Goal: Task Accomplishment & Management: Manage account settings

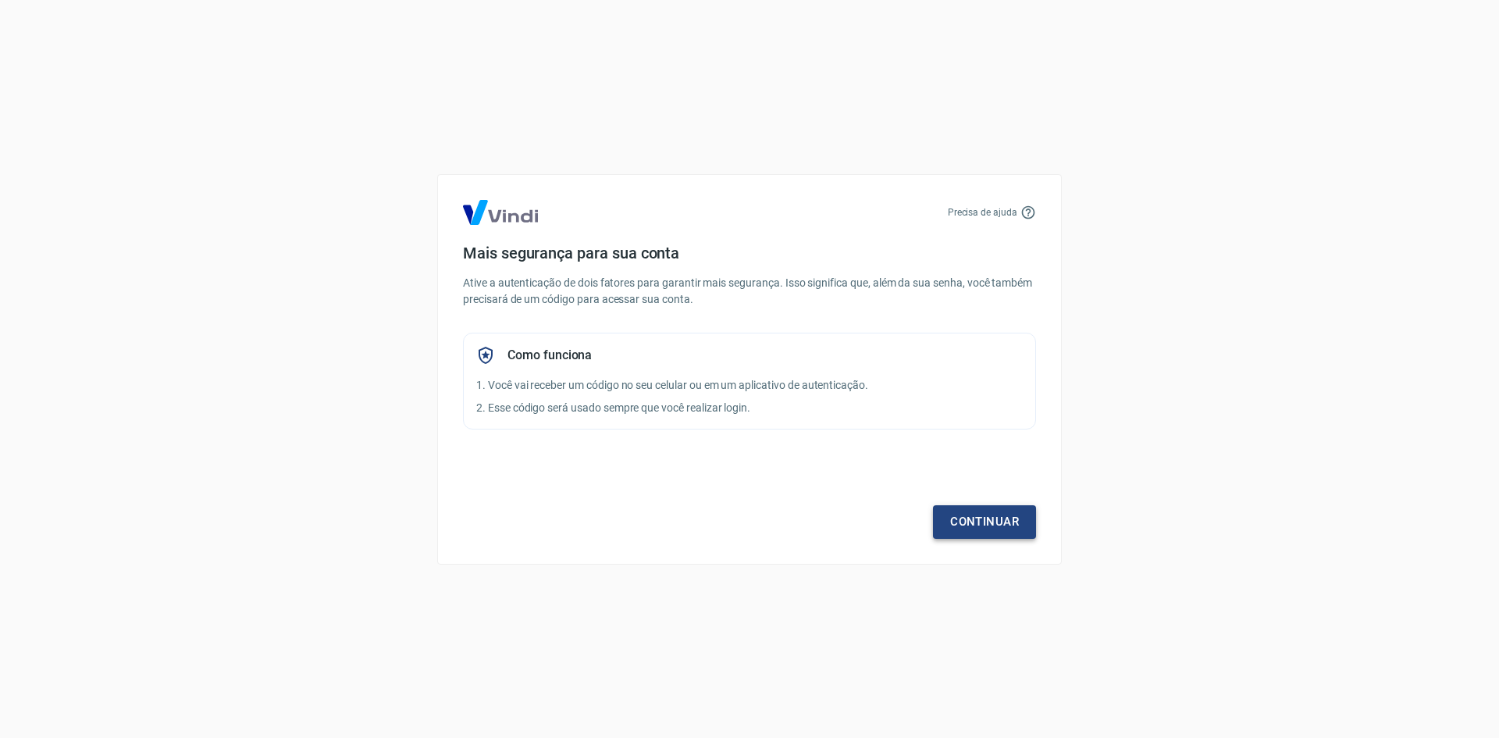
click at [960, 514] on link "Continuar" at bounding box center [984, 521] width 103 height 33
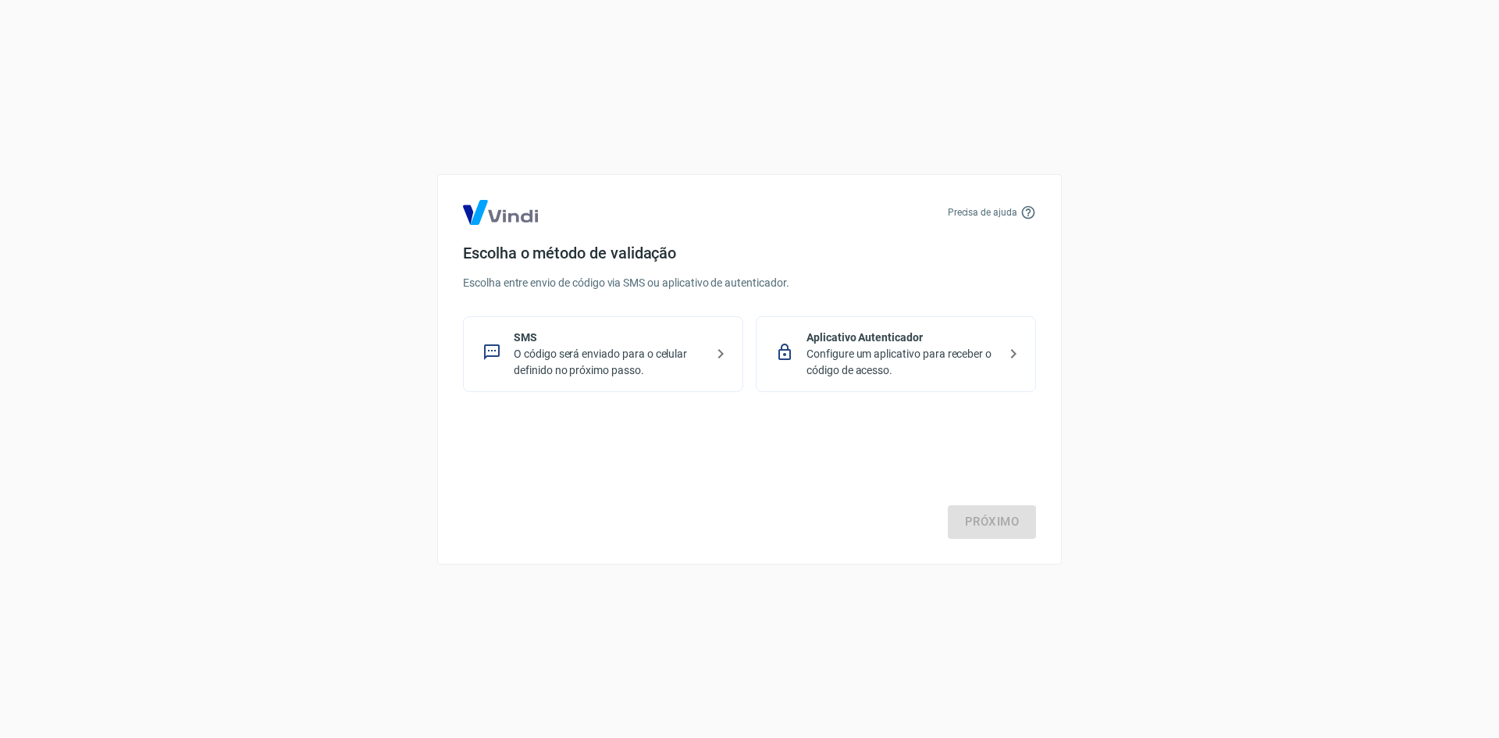
click at [617, 358] on p "O código será enviado para o celular definido no próximo passo." at bounding box center [609, 362] width 191 height 33
click at [968, 523] on link "Próximo" at bounding box center [992, 521] width 88 height 33
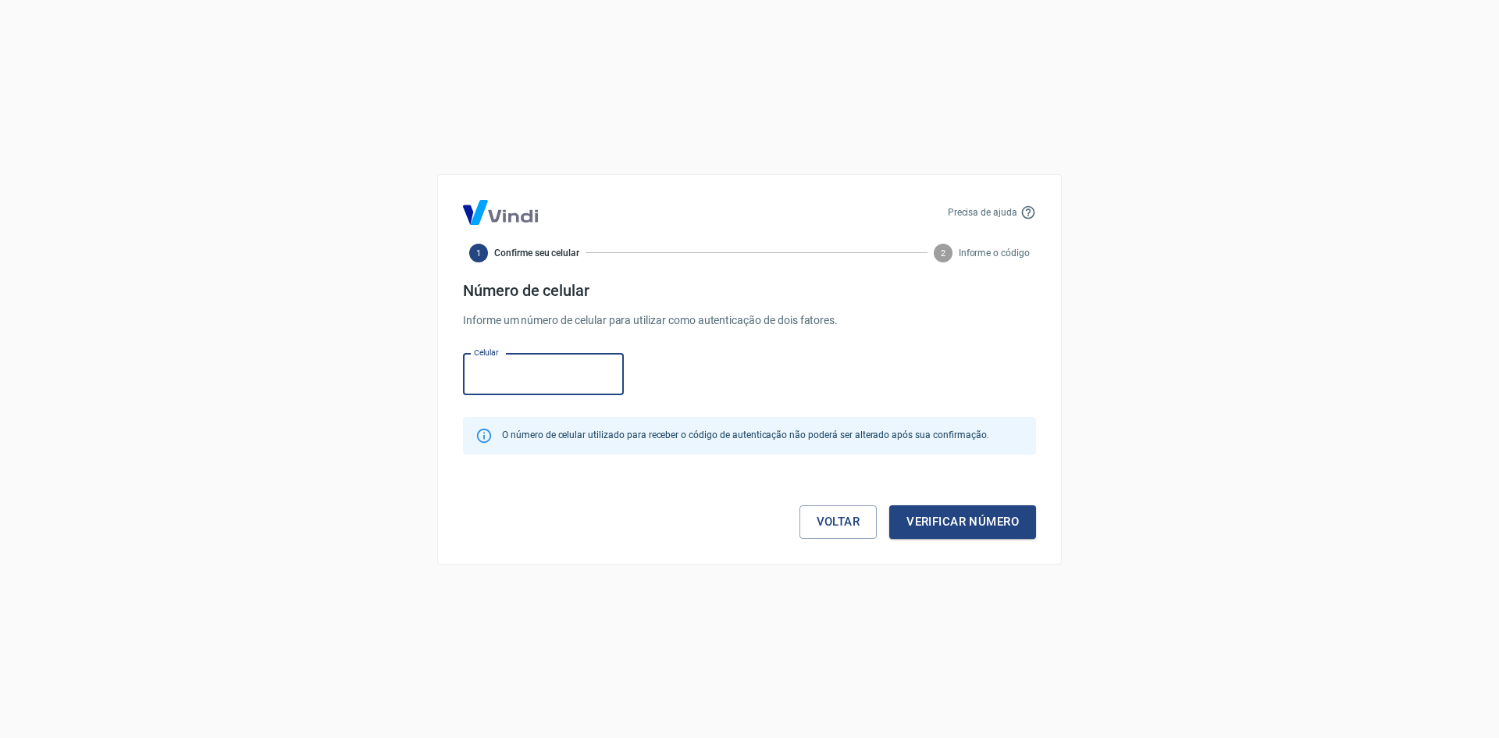
click at [521, 378] on input "Celular" at bounding box center [543, 374] width 161 height 41
click at [533, 371] on input "(19" at bounding box center [543, 374] width 161 height 41
type input "(19) 99940-2692"
click at [987, 522] on button "Verificar número" at bounding box center [962, 521] width 147 height 33
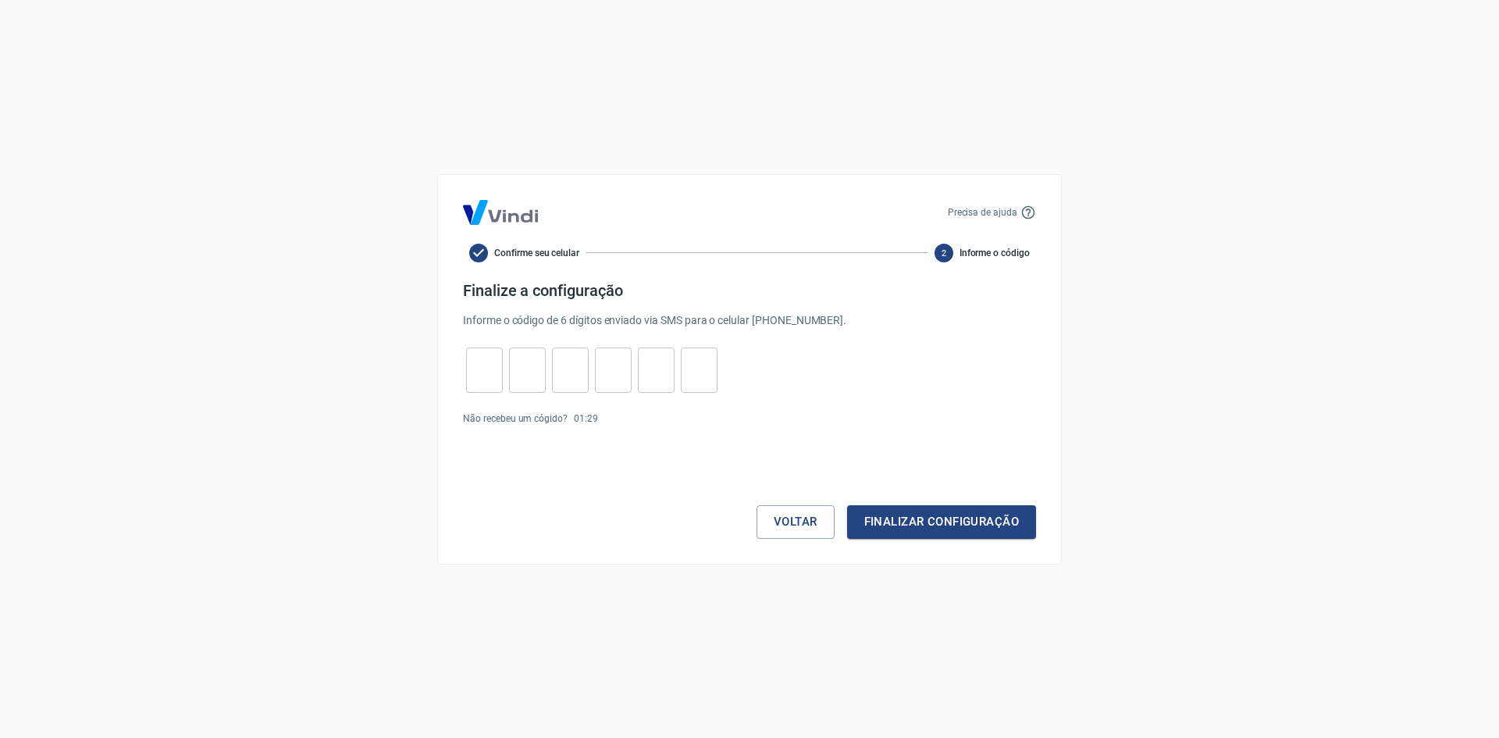
click at [491, 369] on input "tel" at bounding box center [484, 370] width 37 height 34
type input "3"
type input "0"
type input "5"
type input "9"
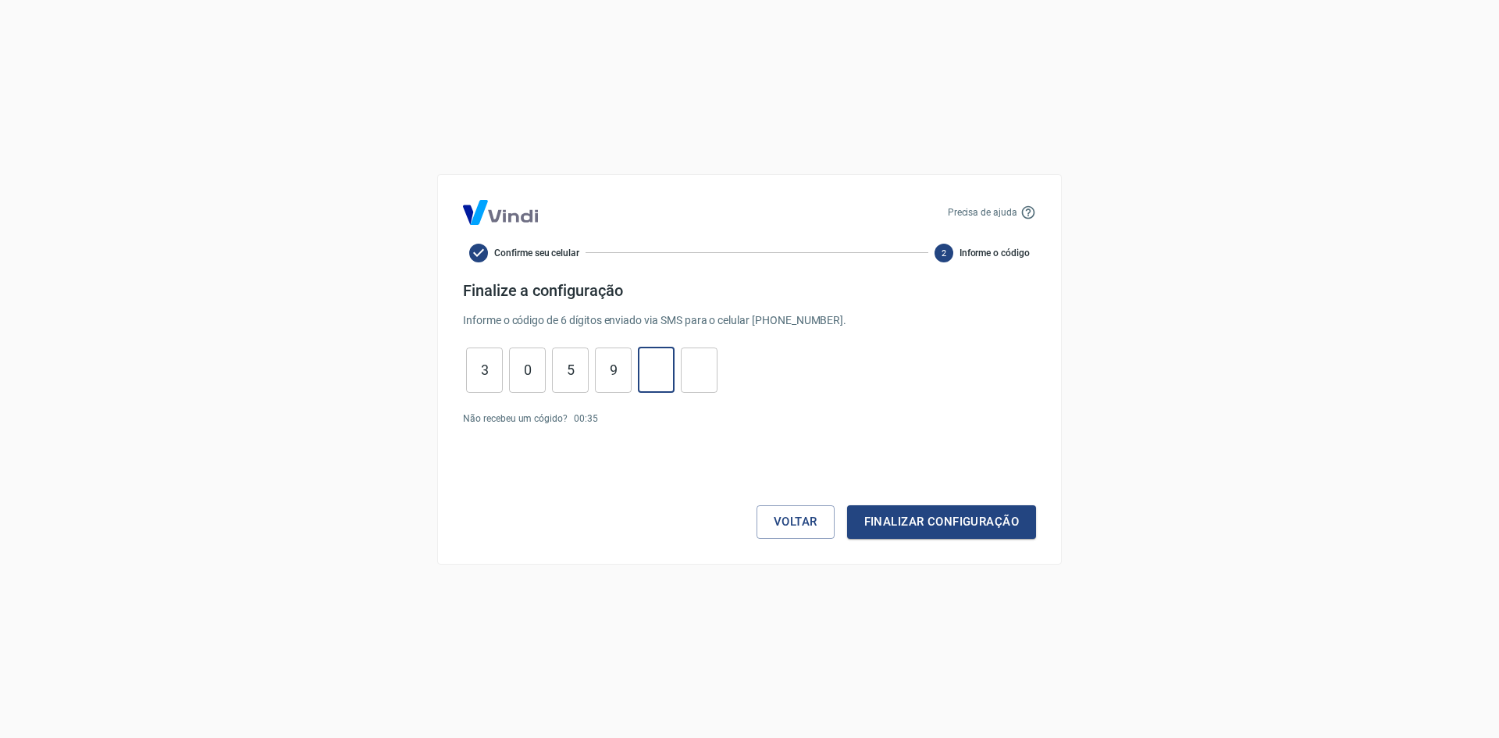
type input "4"
type input "2"
click at [847, 505] on button "Finalizar configuração" at bounding box center [941, 521] width 189 height 33
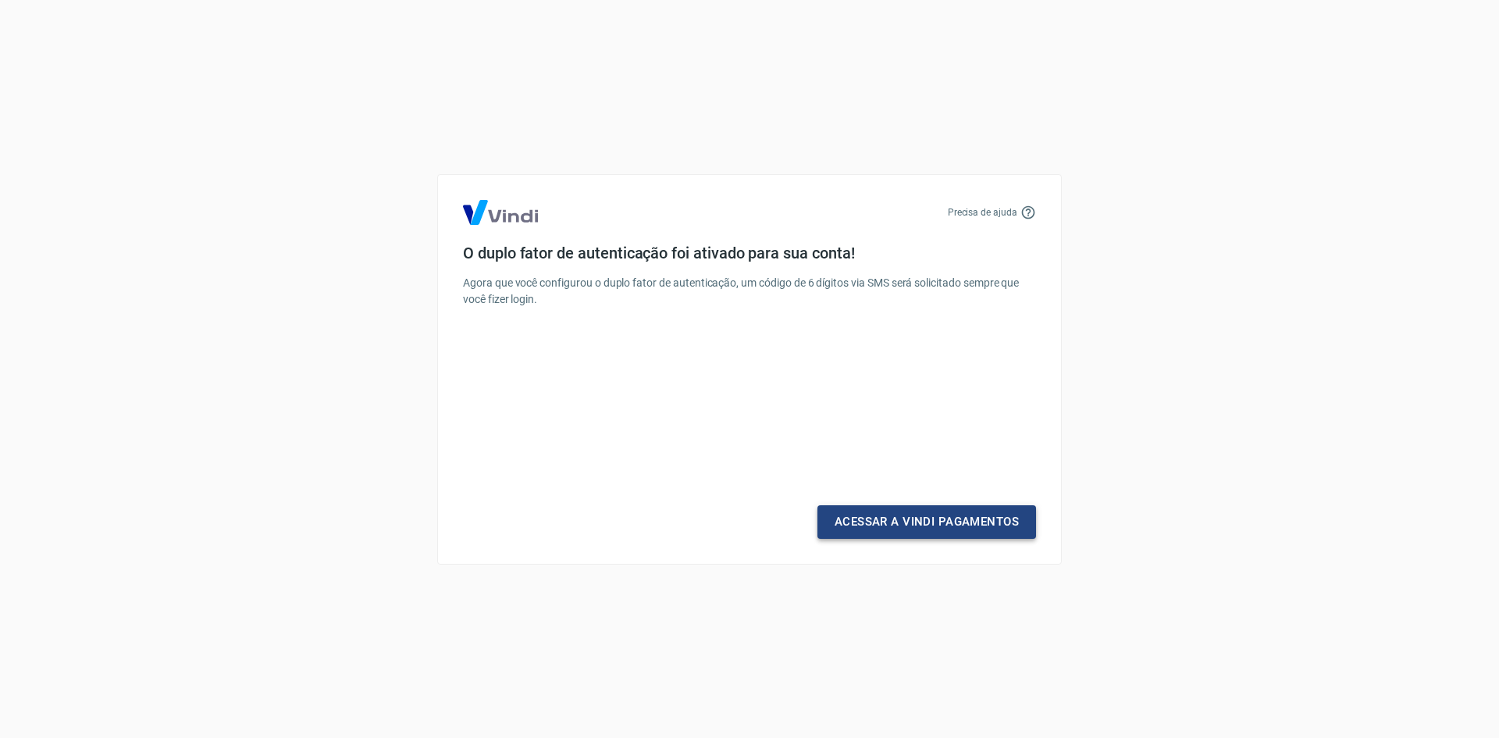
click at [931, 517] on link "Acessar a Vindi Pagamentos" at bounding box center [926, 521] width 219 height 33
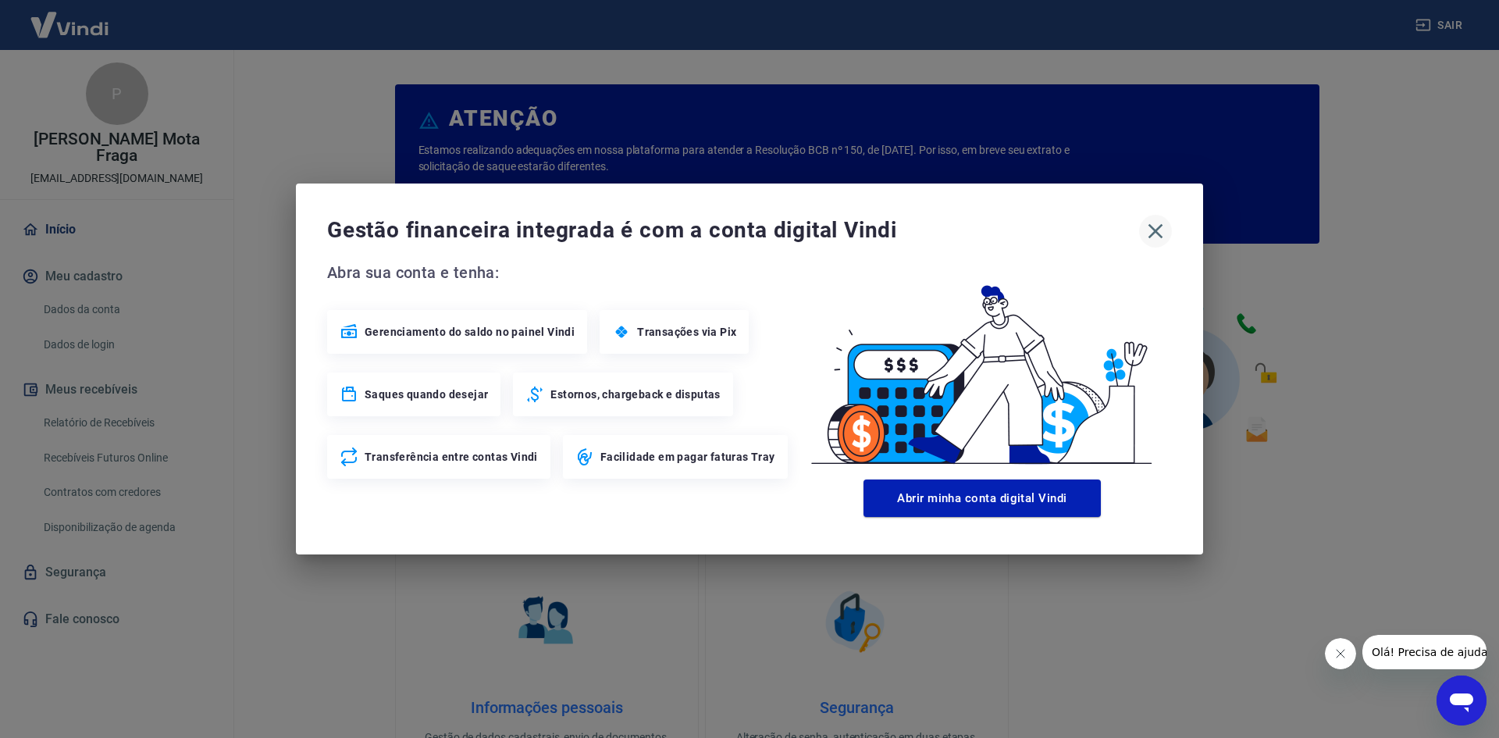
click at [1152, 236] on icon "button" at bounding box center [1155, 231] width 25 height 25
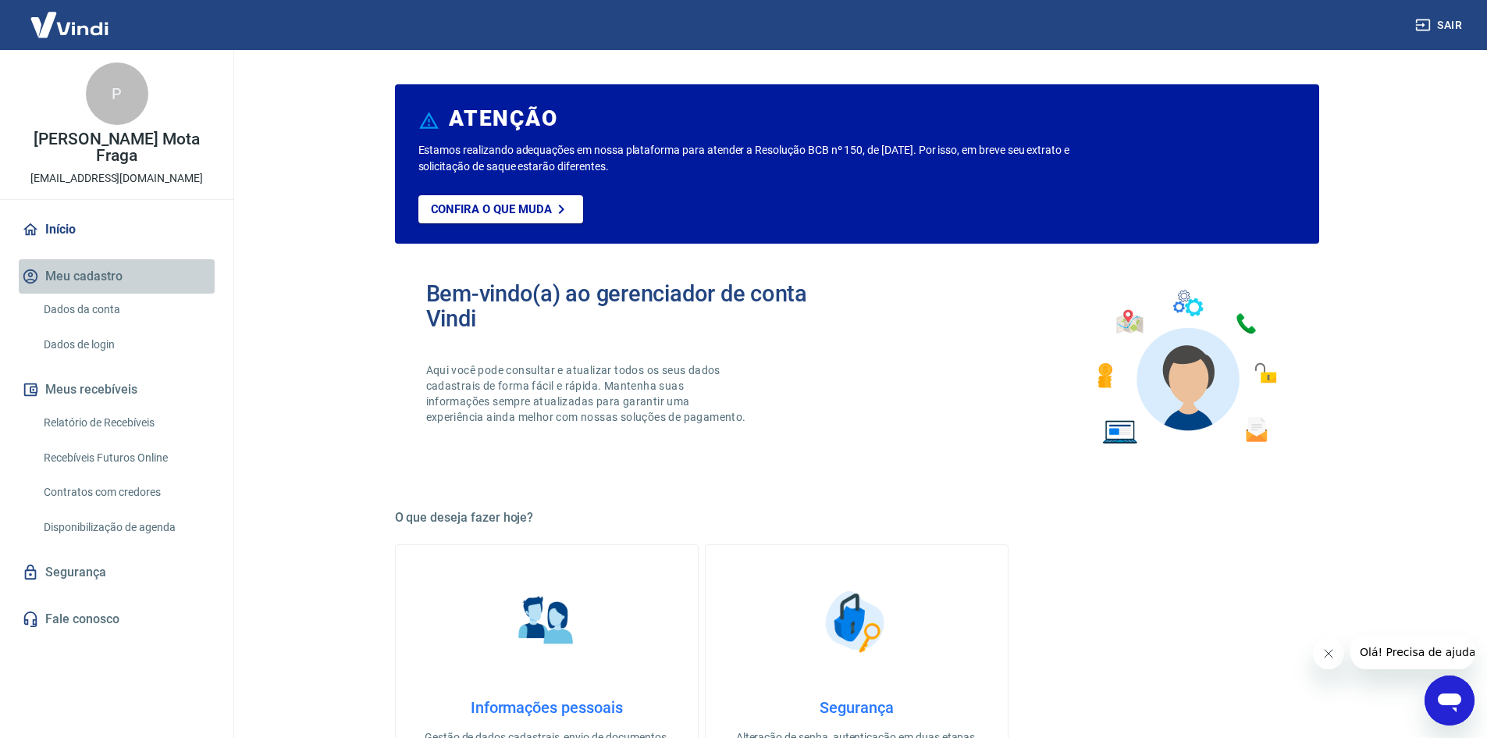
click at [107, 265] on button "Meu cadastro" at bounding box center [117, 276] width 196 height 34
click at [105, 294] on link "Dados da conta" at bounding box center [125, 310] width 177 height 32
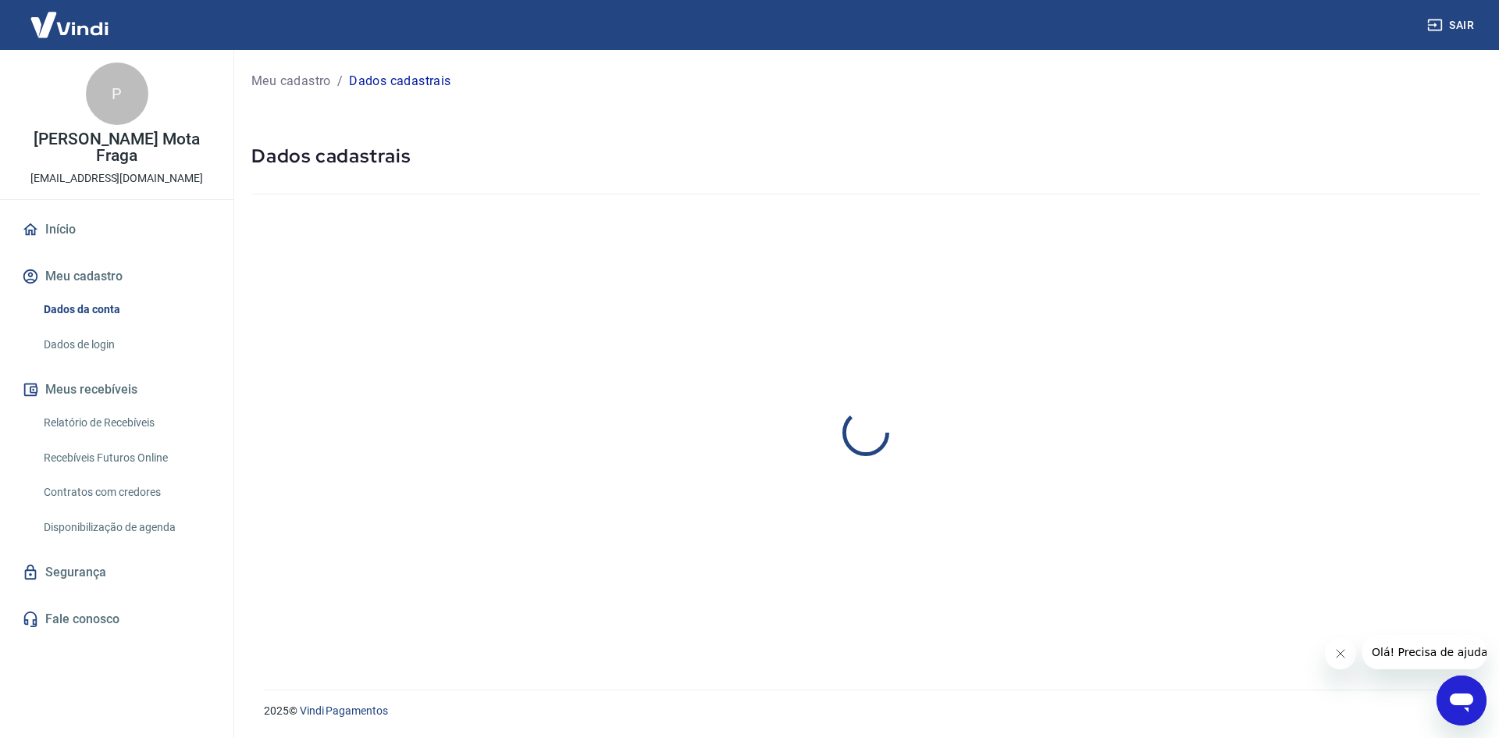
select select "SP"
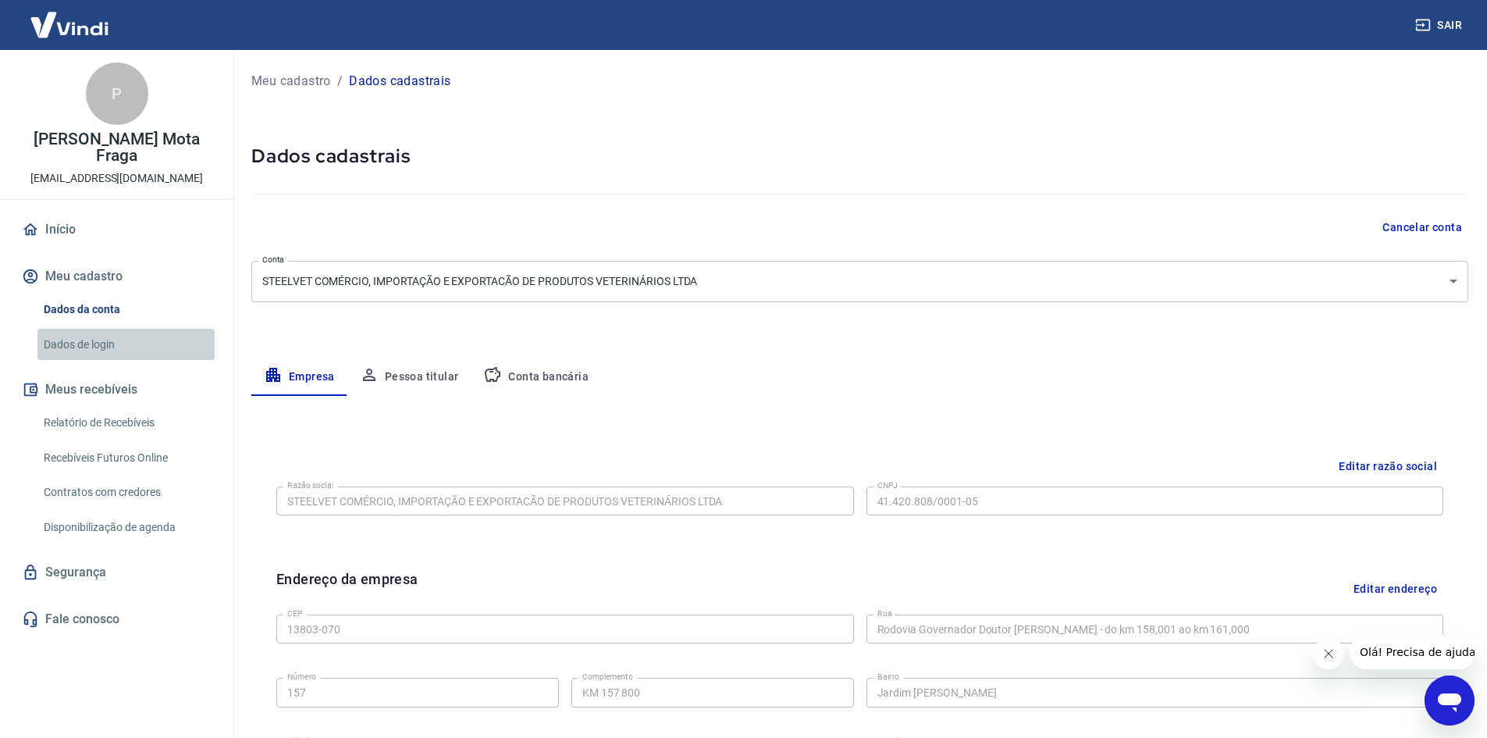
click at [91, 329] on link "Dados de login" at bounding box center [125, 345] width 177 height 32
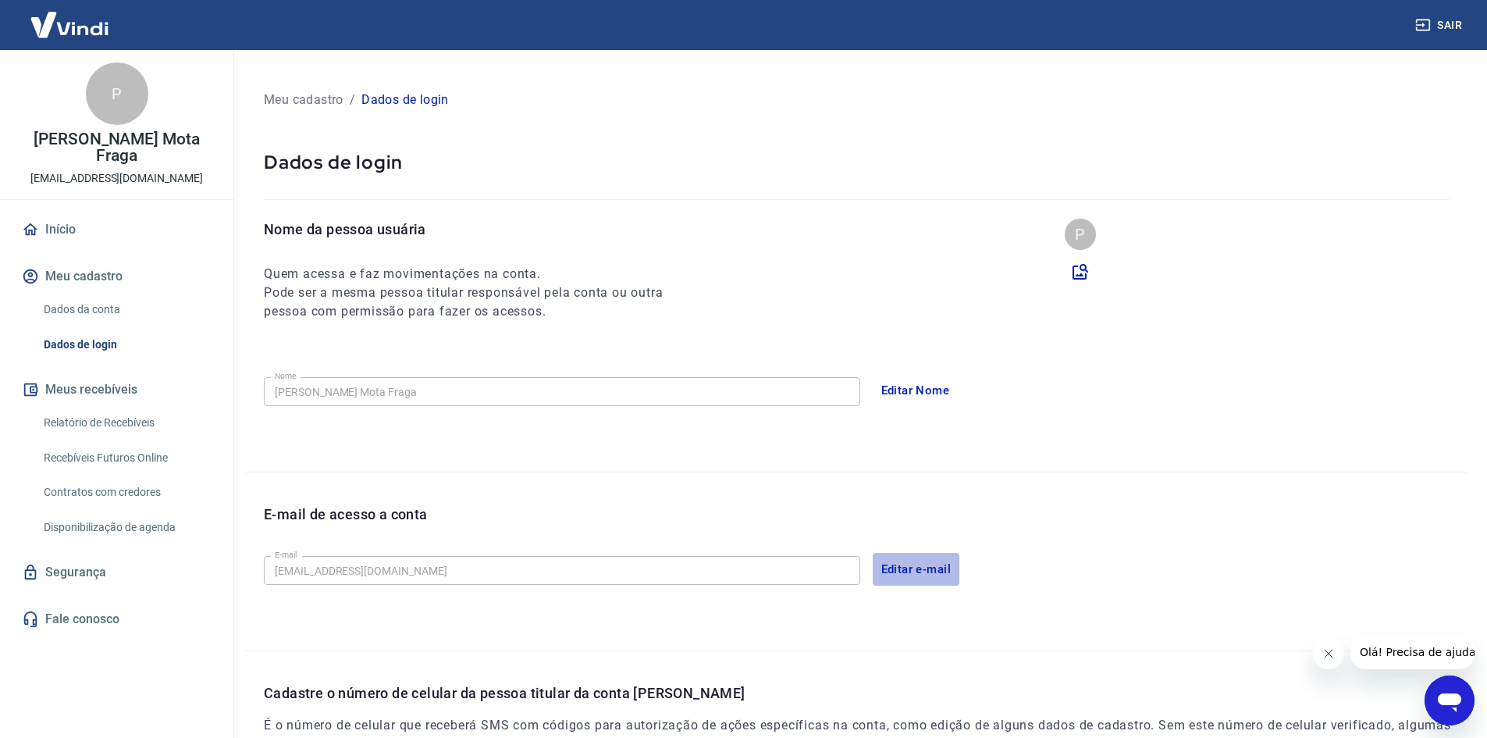
click at [919, 569] on button "Editar e-mail" at bounding box center [916, 569] width 87 height 33
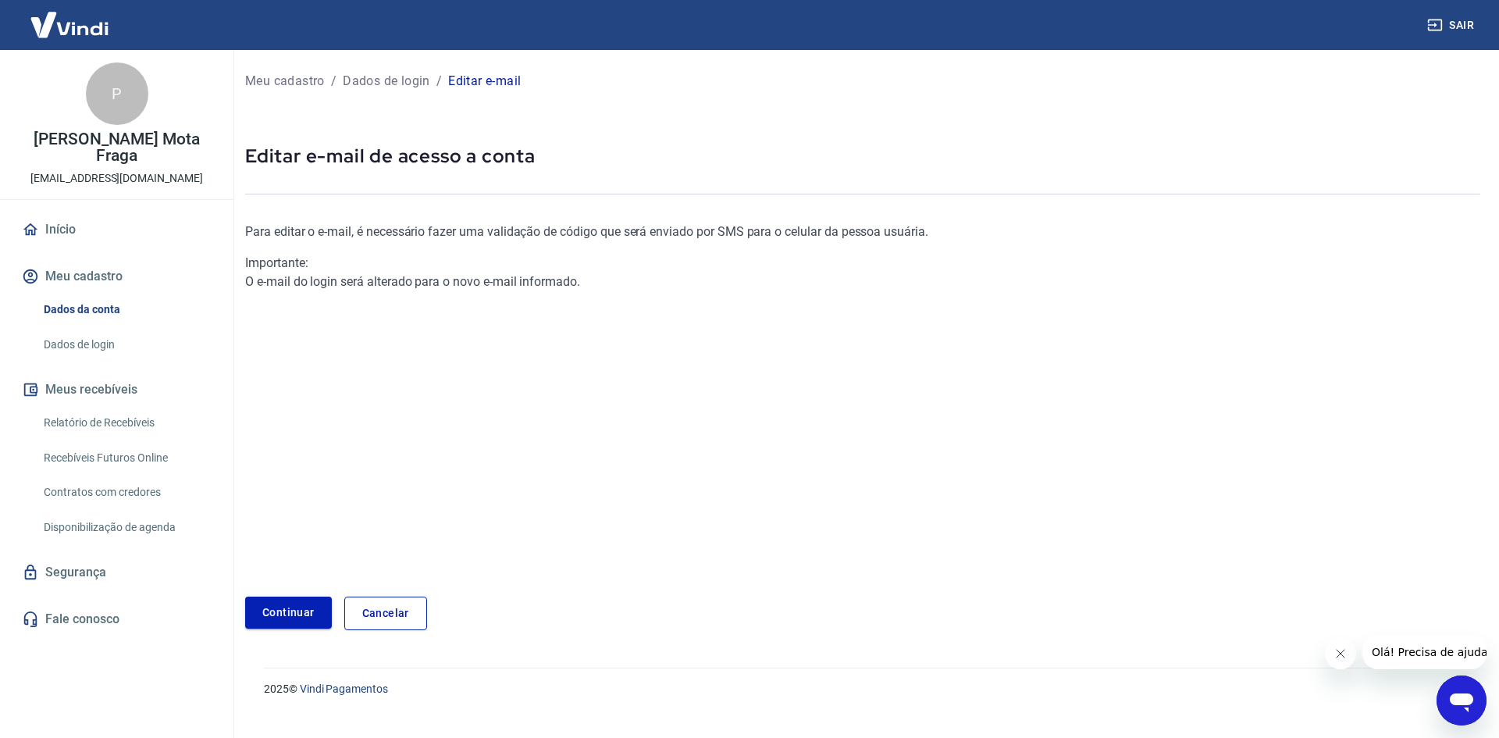
click at [290, 607] on link "Continuar" at bounding box center [288, 612] width 87 height 32
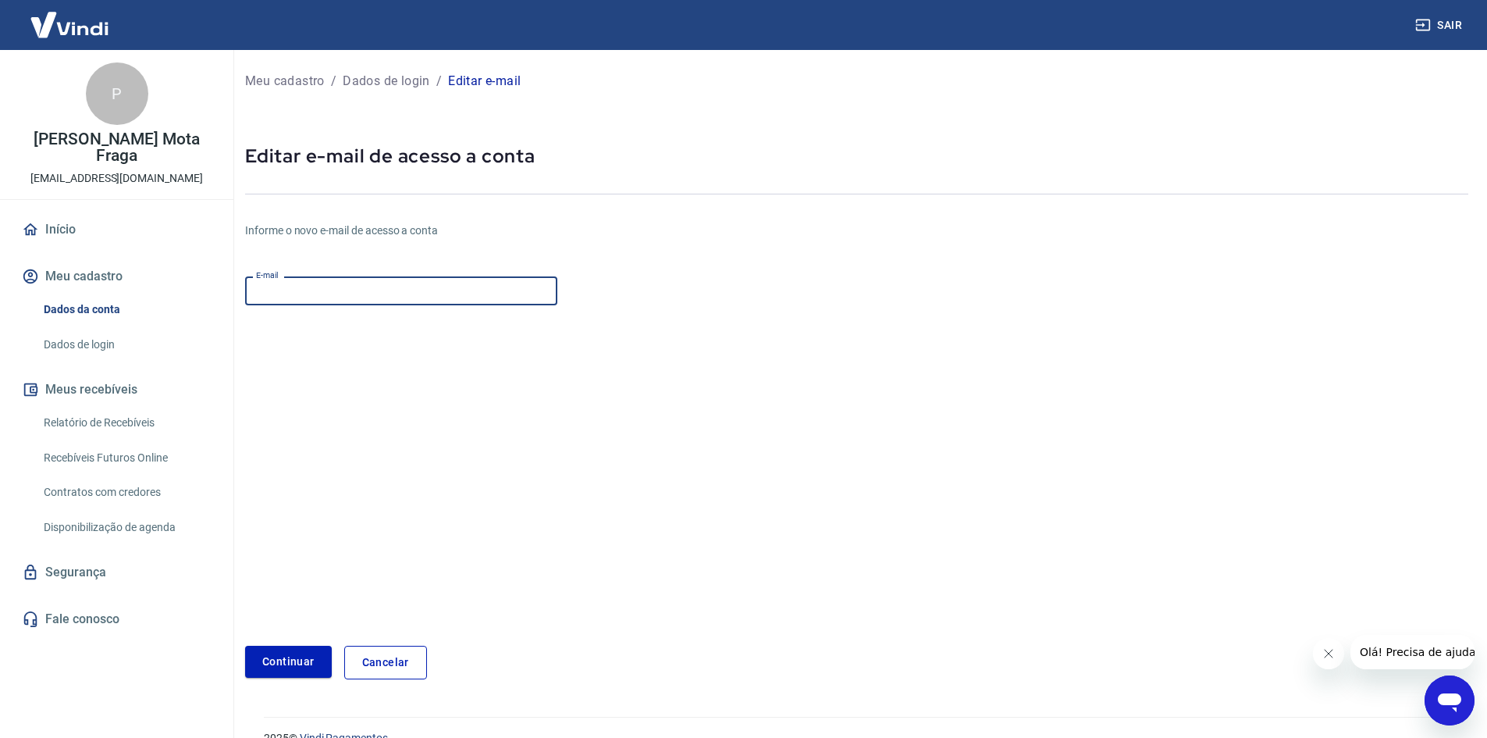
click at [303, 282] on input "E-mail" at bounding box center [401, 290] width 312 height 29
click at [340, 290] on input "E-mail" at bounding box center [401, 290] width 312 height 29
click at [299, 297] on input "E-mail" at bounding box center [401, 290] width 312 height 29
type input "gerentecomercial@steelvet.com.br"
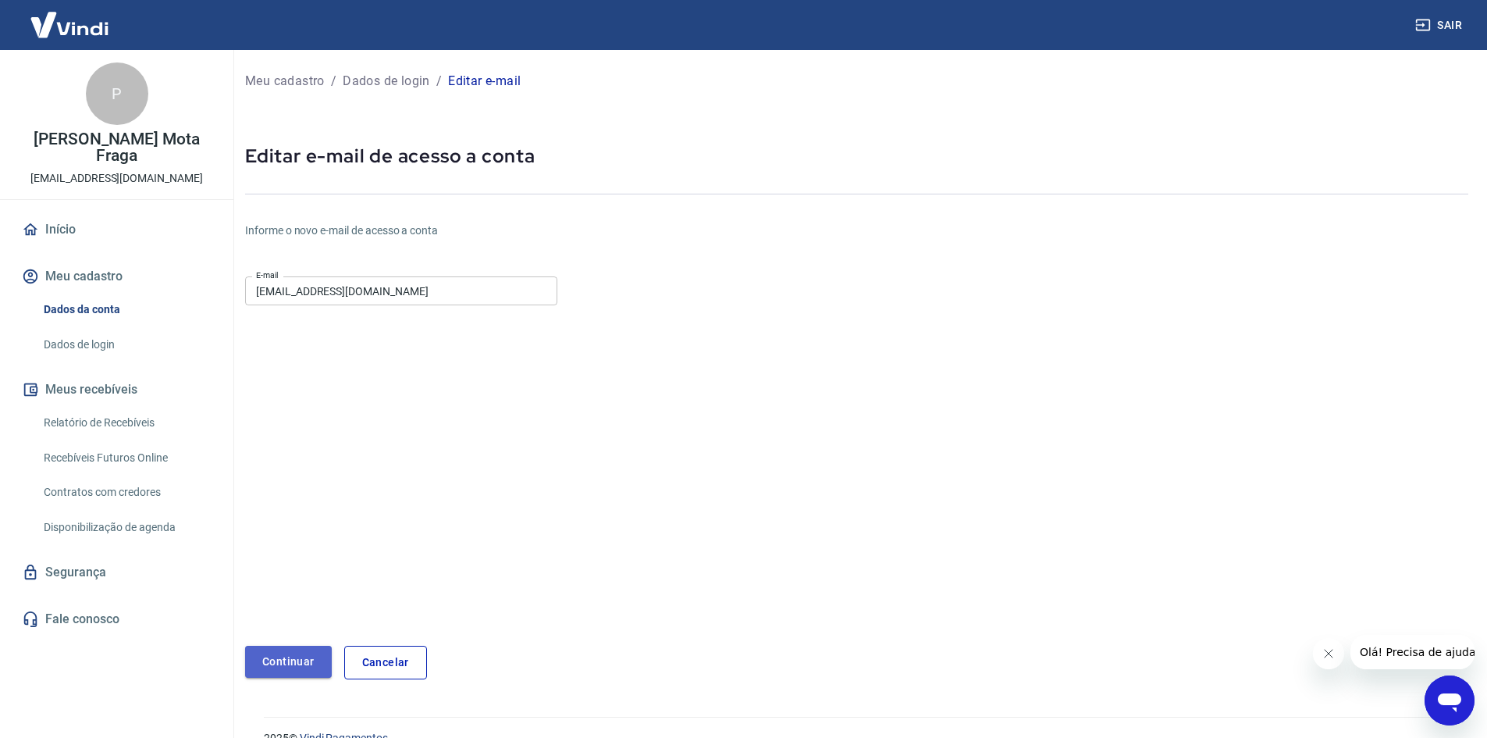
click at [287, 654] on button "Continuar" at bounding box center [288, 662] width 87 height 32
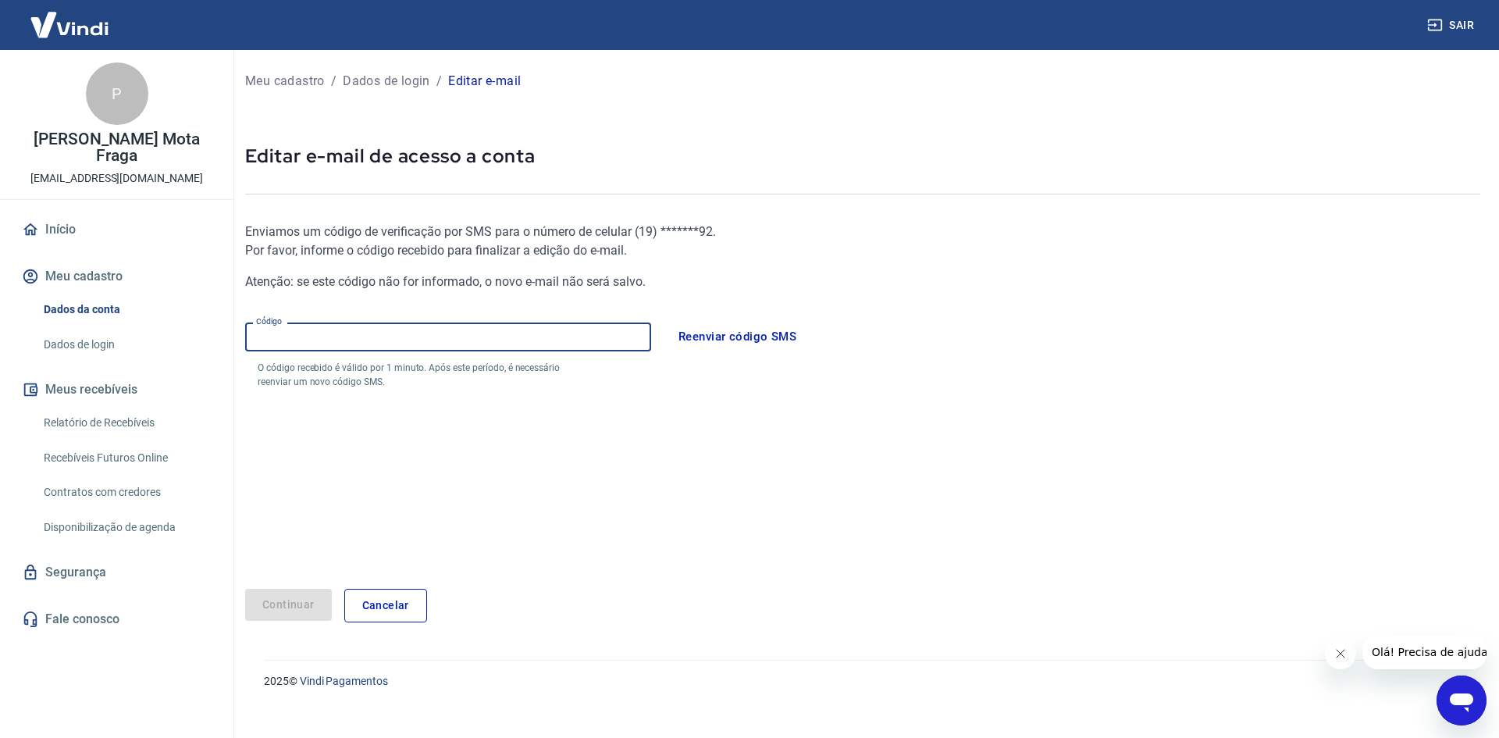
click at [294, 333] on input "Código" at bounding box center [448, 336] width 406 height 29
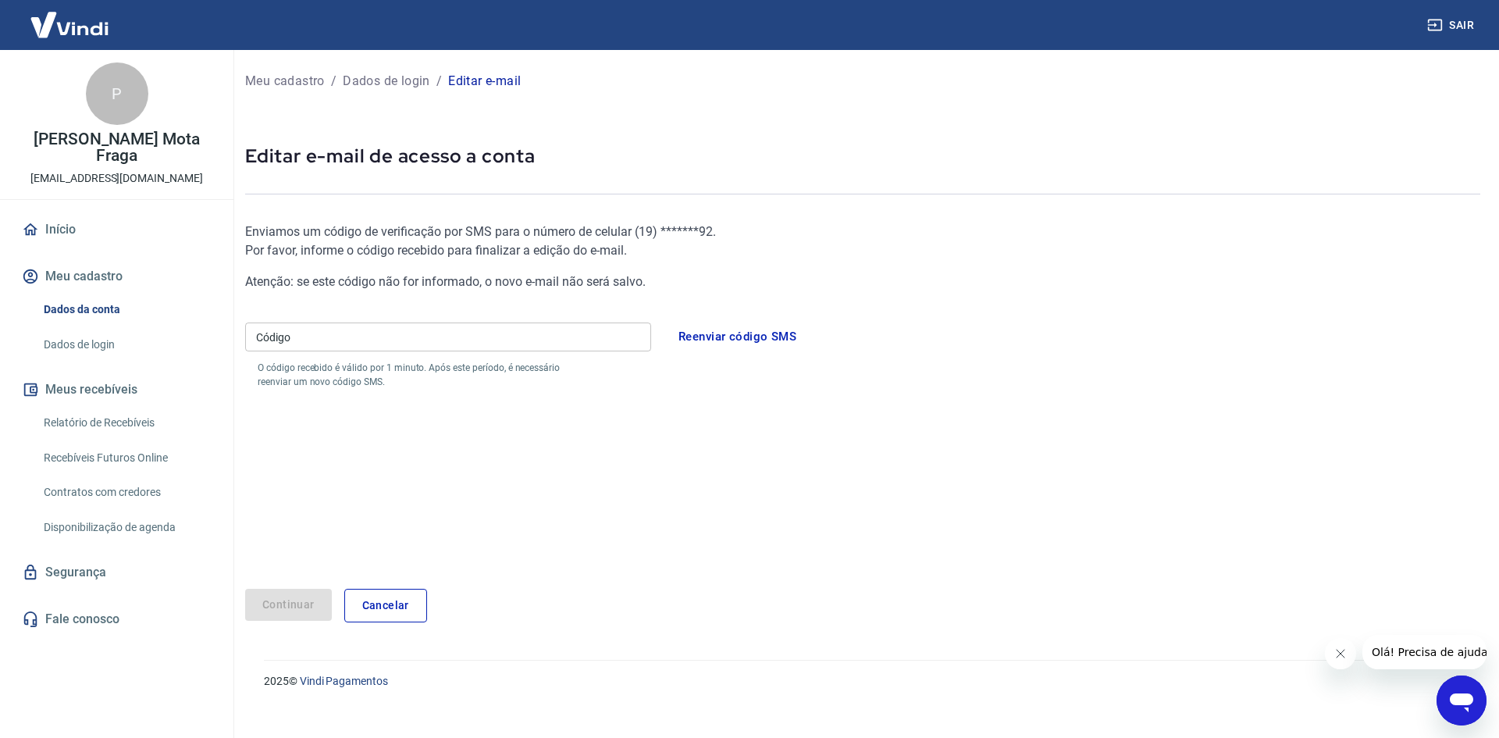
click at [332, 336] on input "Código" at bounding box center [448, 336] width 406 height 29
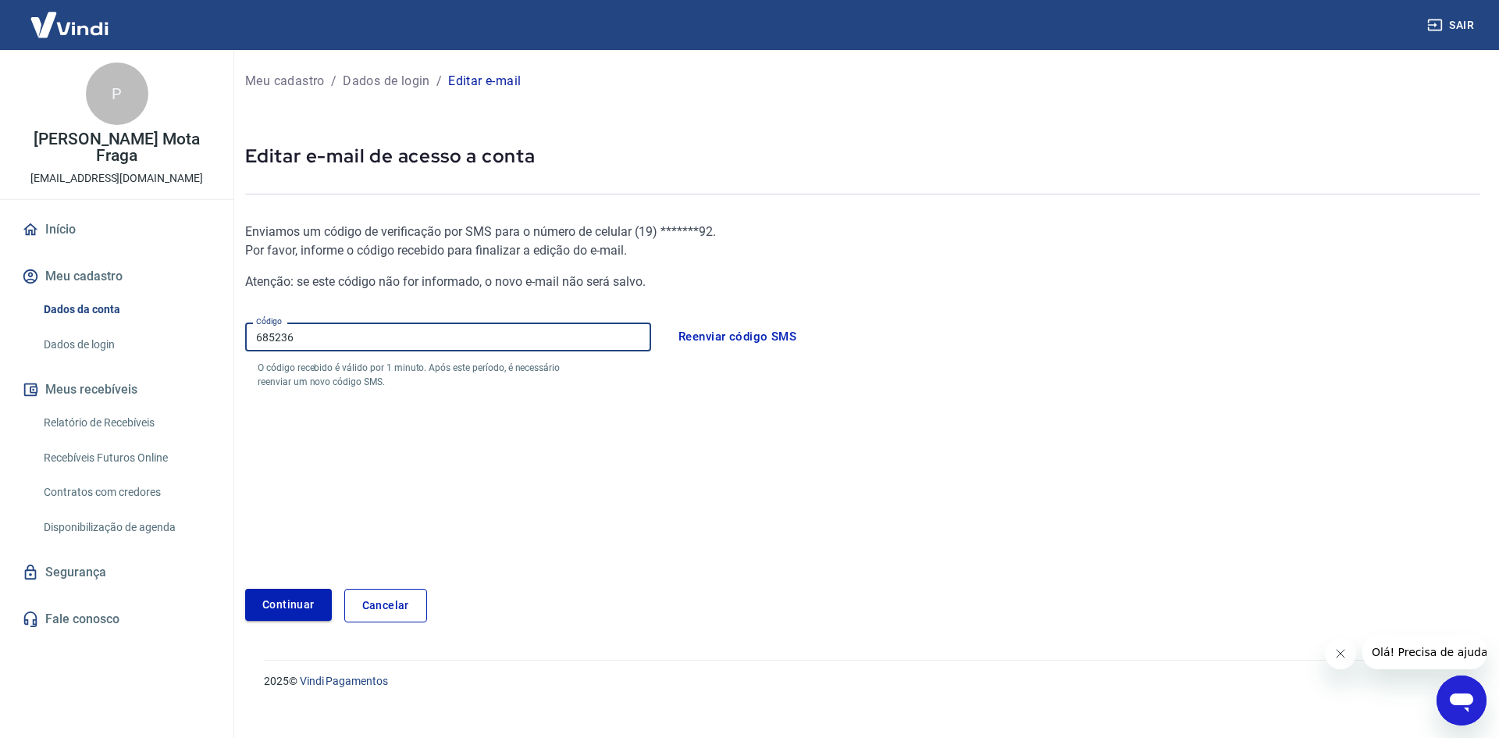
type input "685236"
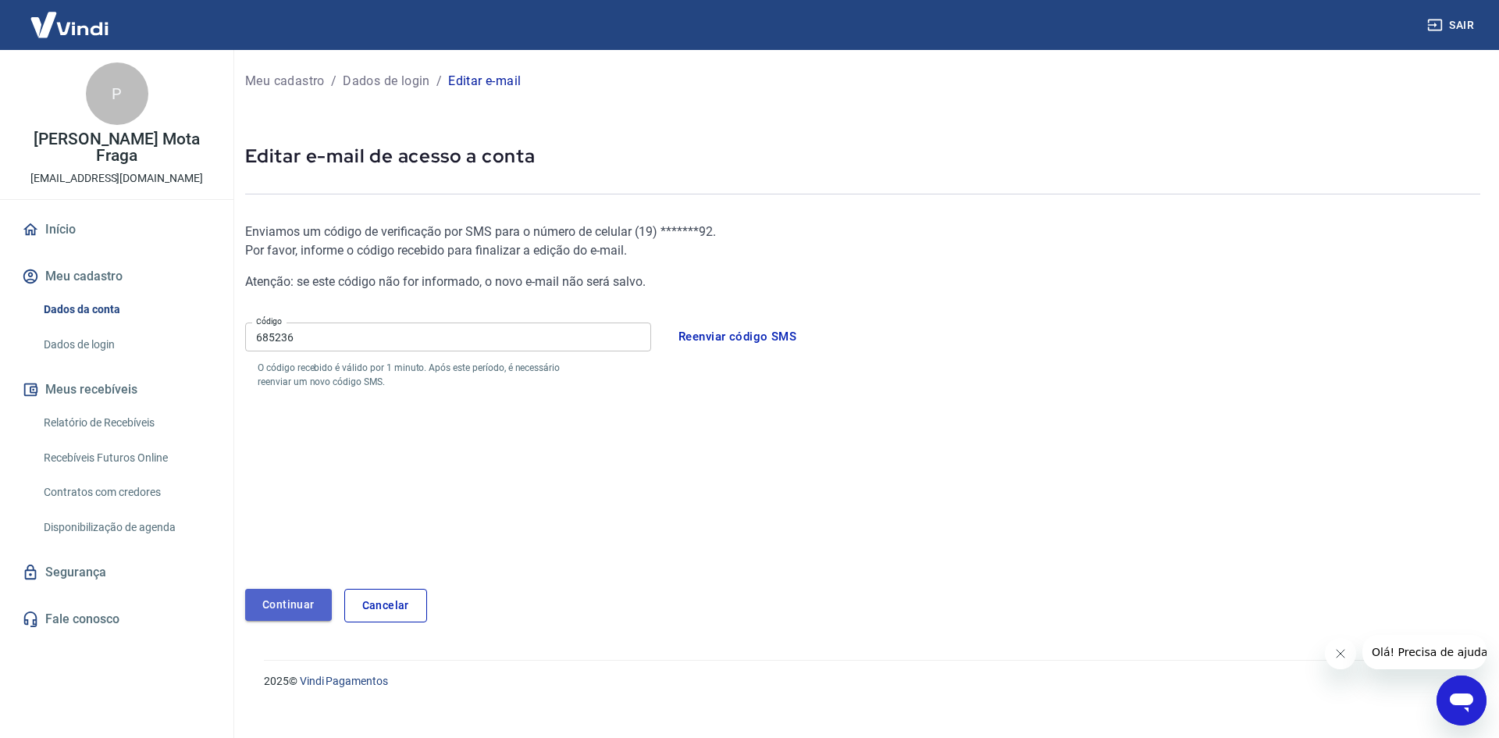
click at [292, 607] on button "Continuar" at bounding box center [288, 605] width 87 height 32
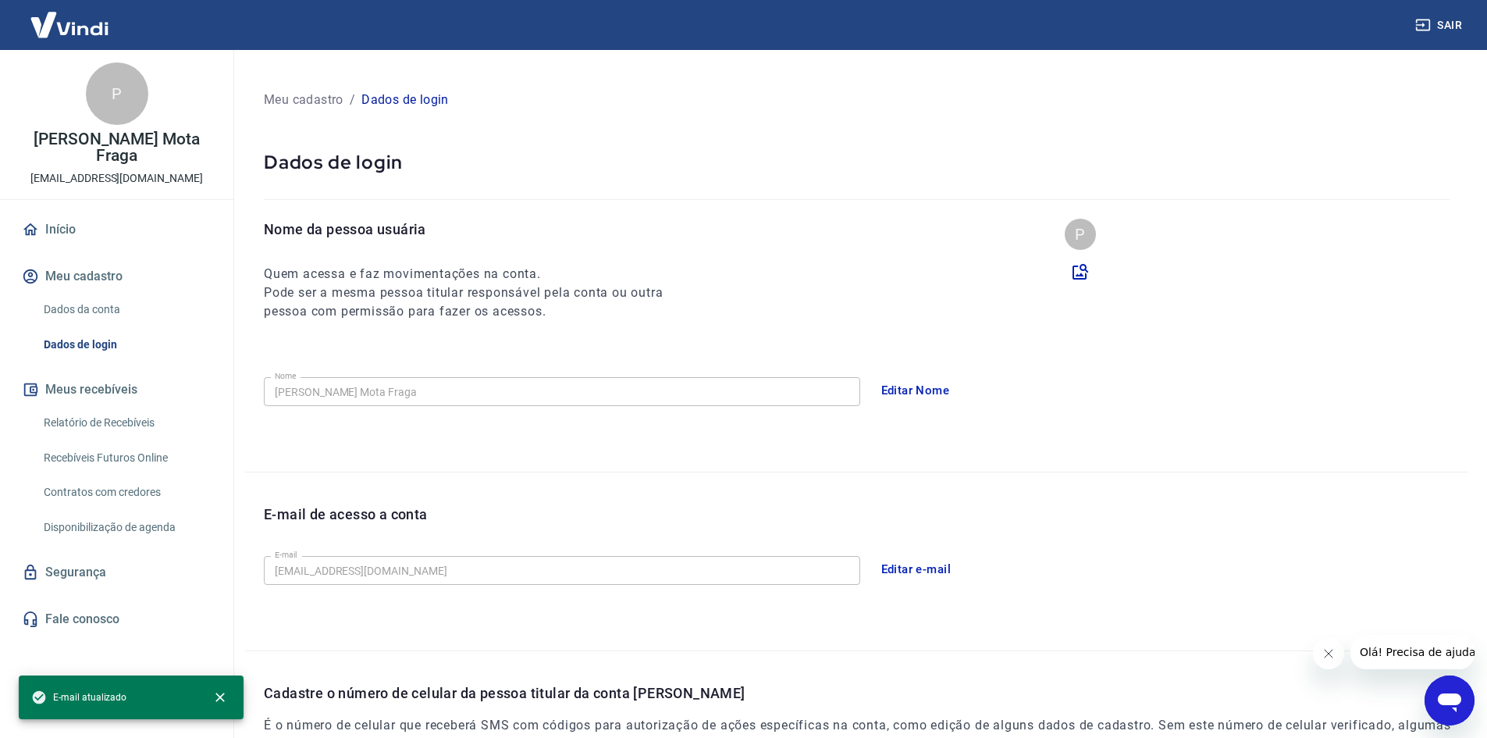
click at [1173, 550] on div "E-mail gerentecomercial@steelvet.com.br E-mail Editar e-mail" at bounding box center [866, 569] width 1205 height 38
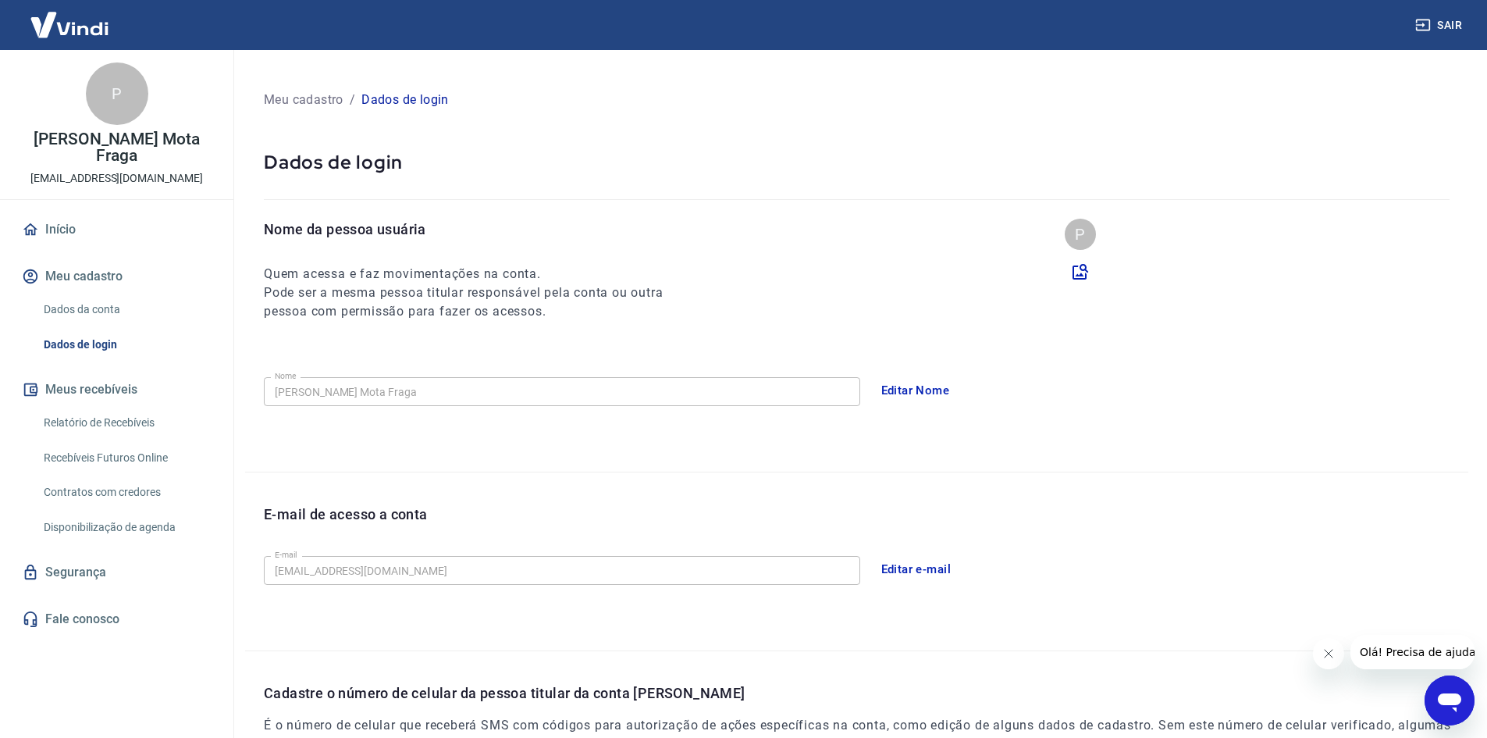
click at [64, 212] on link "Início" at bounding box center [117, 229] width 196 height 34
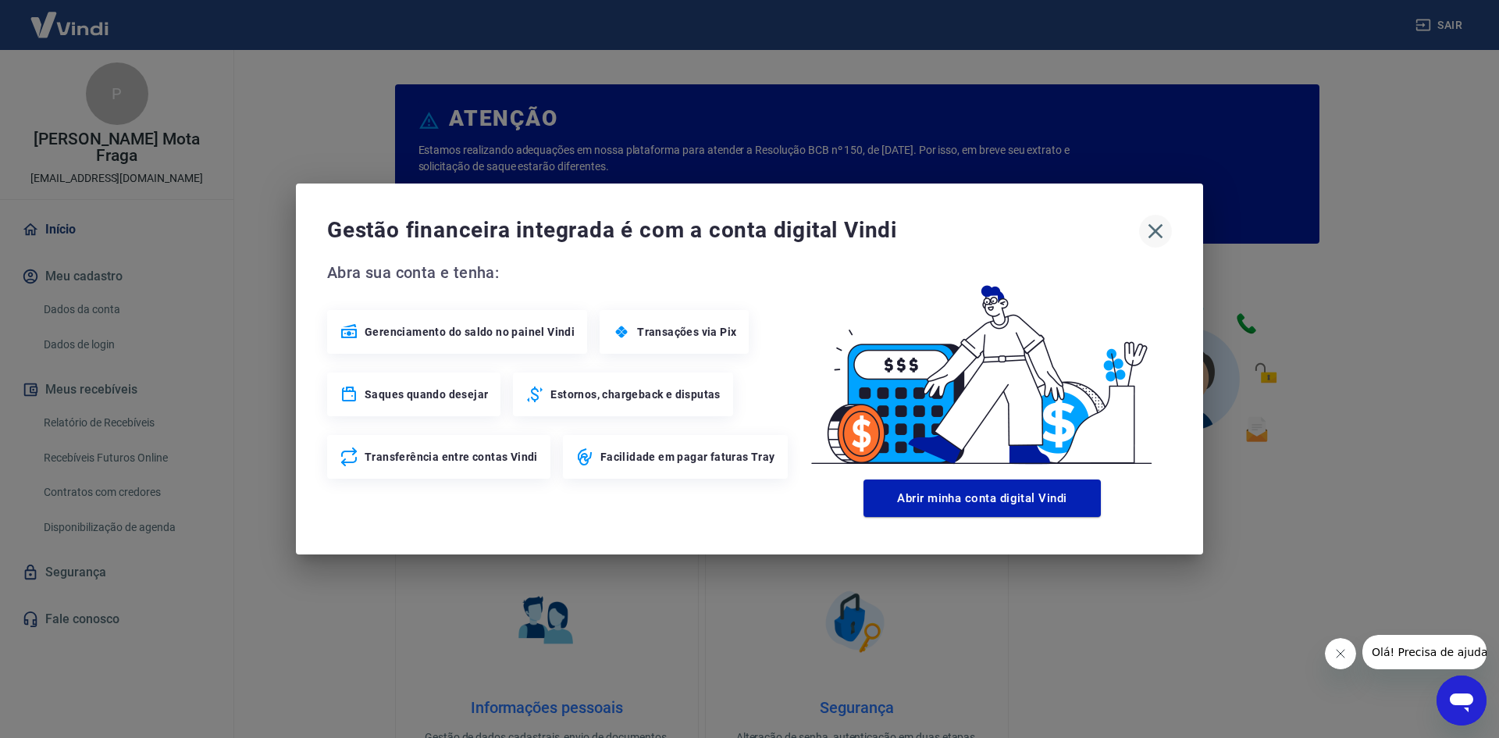
click at [1156, 224] on icon "button" at bounding box center [1155, 231] width 25 height 25
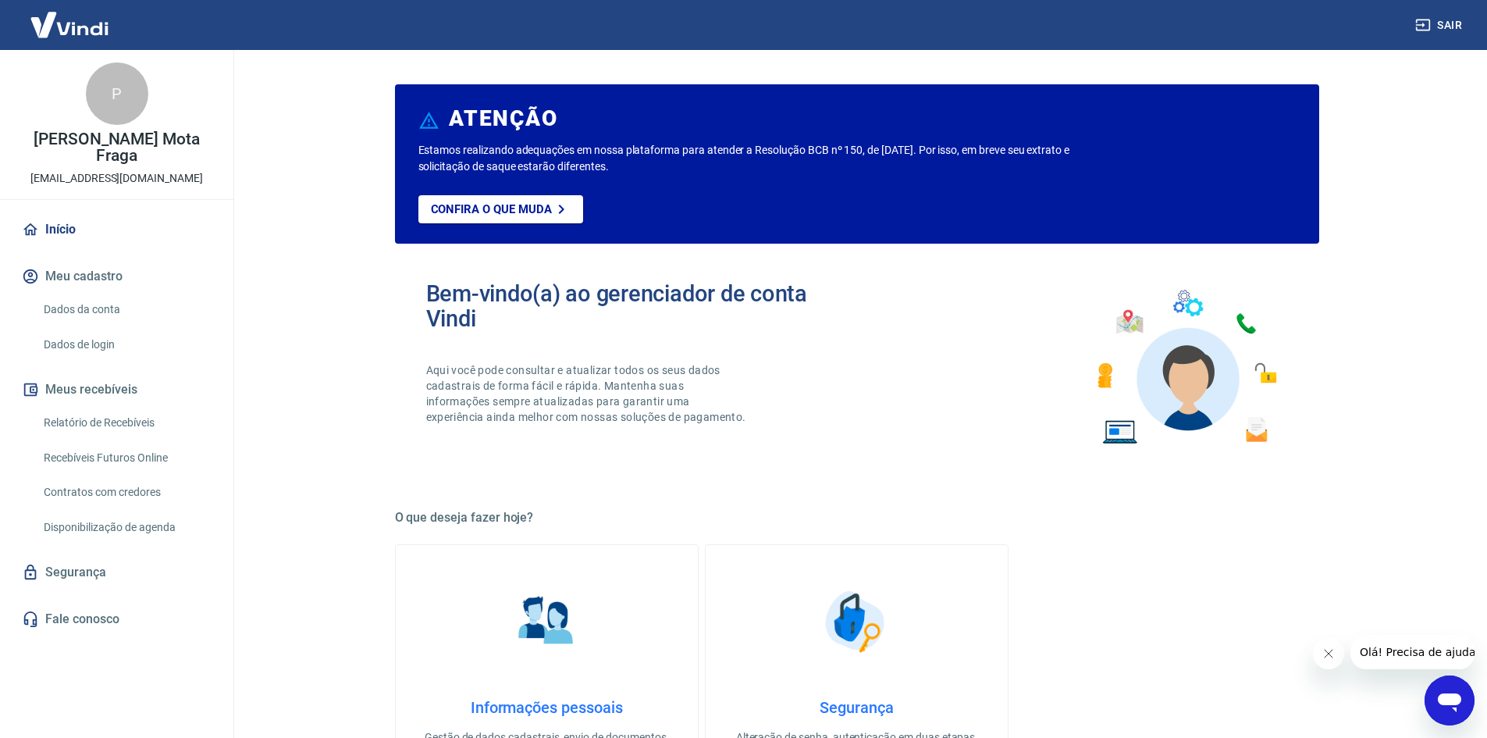
click at [1145, 621] on div "Informações pessoais Gestão de dados cadastrais, envio de documentos, alteração…" at bounding box center [857, 672] width 924 height 256
click at [77, 329] on link "Dados de login" at bounding box center [125, 345] width 177 height 32
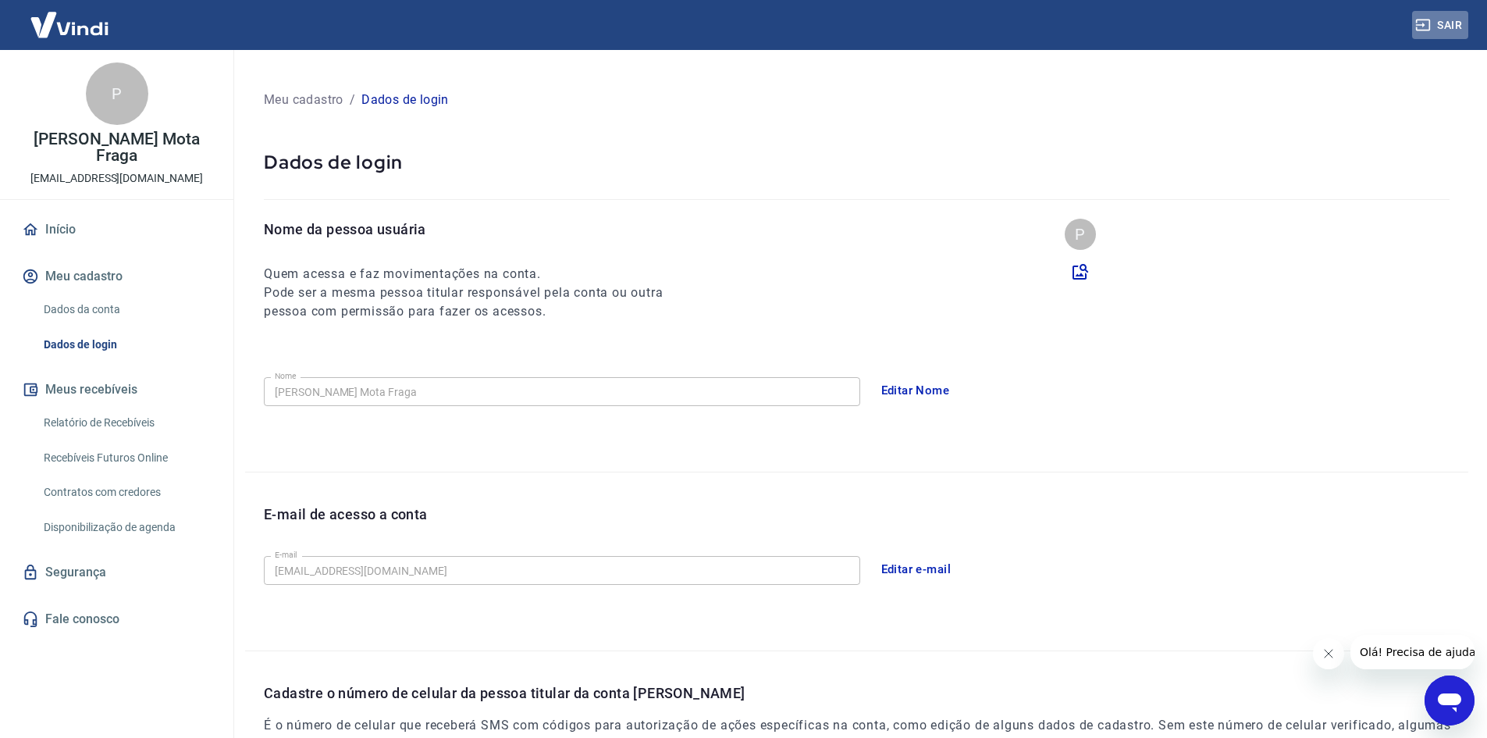
click at [1455, 17] on button "Sair" at bounding box center [1440, 25] width 56 height 29
